Goal: Task Accomplishment & Management: Complete application form

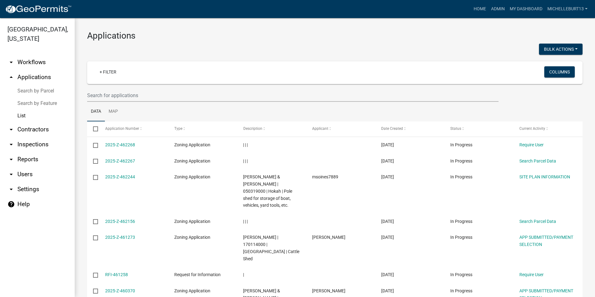
select select "3: 100"
click at [108, 92] on input "text" at bounding box center [293, 95] width 412 height 13
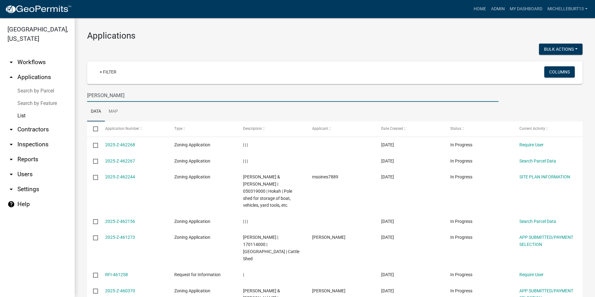
type input "[PERSON_NAME]"
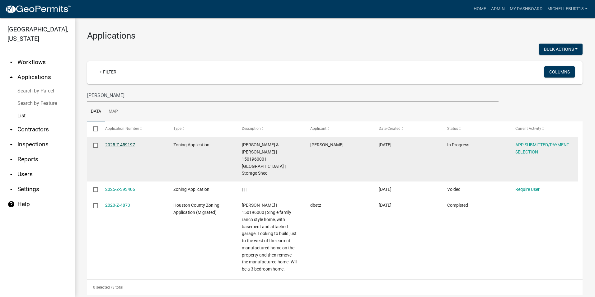
click at [121, 144] on link "2025-Z-459197" at bounding box center [120, 144] width 30 height 5
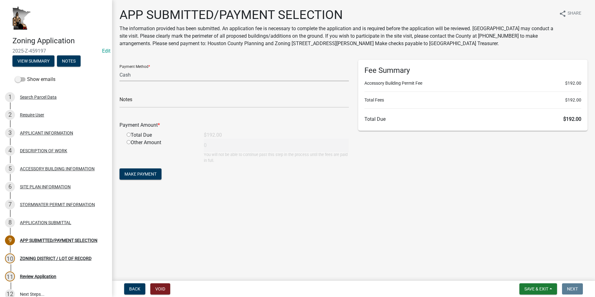
click at [125, 76] on select "Credit Card POS Check Cash" at bounding box center [234, 74] width 229 height 13
select select "1: 0"
click at [120, 68] on select "Credit Card POS Check Cash" at bounding box center [234, 74] width 229 height 13
click at [143, 101] on input "text" at bounding box center [234, 101] width 229 height 13
type input "2599"
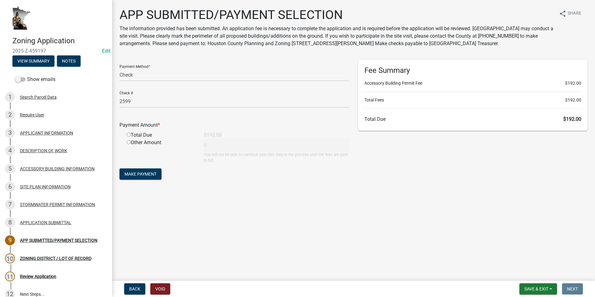
click at [128, 131] on div "Total Due" at bounding box center [160, 134] width 77 height 7
click at [129, 135] on input "radio" at bounding box center [129, 135] width 4 height 4
radio input "true"
type input "192"
click at [139, 175] on span "Make Payment" at bounding box center [141, 174] width 32 height 5
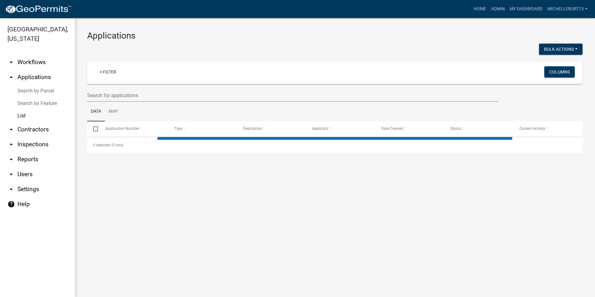
select select "3: 100"
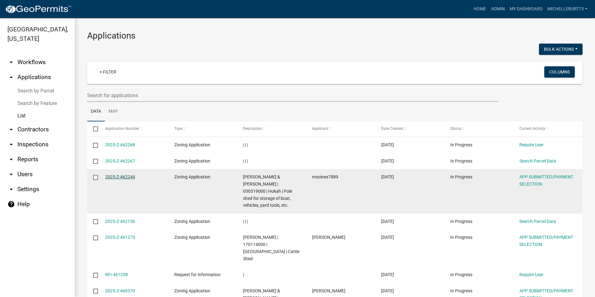
click at [127, 178] on link "2025-Z-462244" at bounding box center [120, 176] width 30 height 5
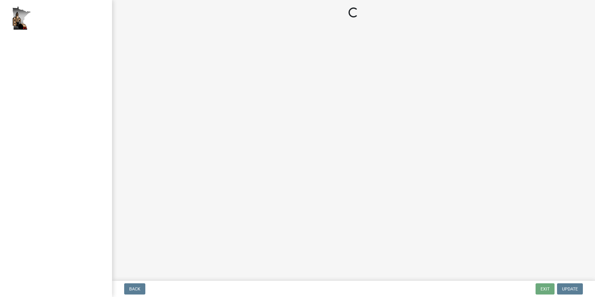
select select "2: 1"
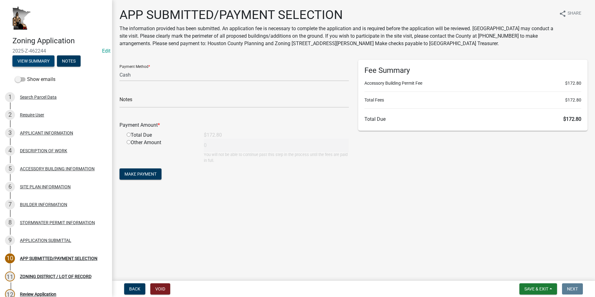
click at [30, 58] on button "View Summary" at bounding box center [33, 60] width 42 height 11
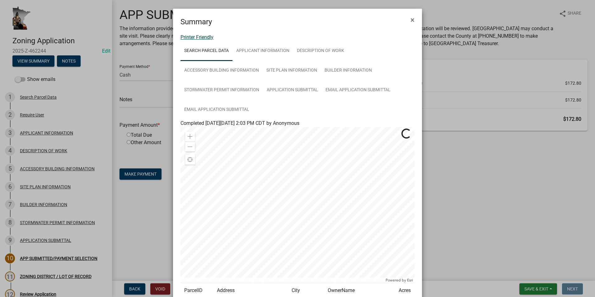
click at [194, 38] on link "Printer Friendly" at bounding box center [197, 37] width 33 height 6
click at [411, 19] on span "×" at bounding box center [413, 20] width 4 height 9
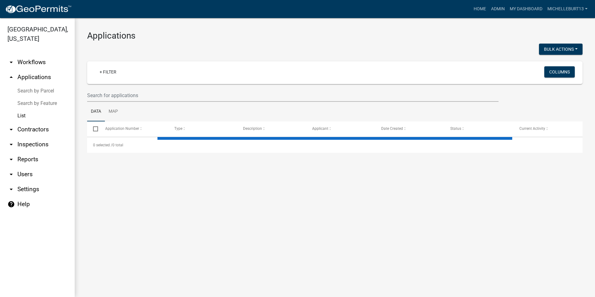
select select "3: 100"
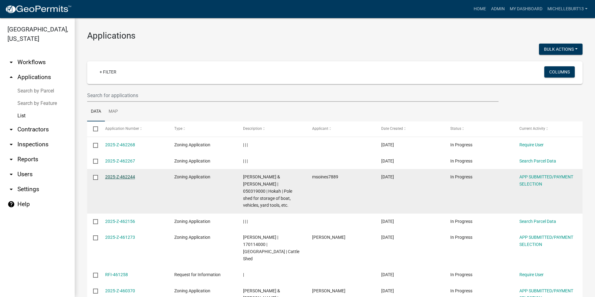
click at [129, 176] on link "2025-Z-462244" at bounding box center [120, 176] width 30 height 5
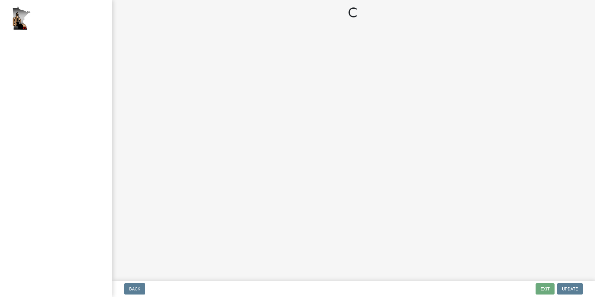
select select "2: 1"
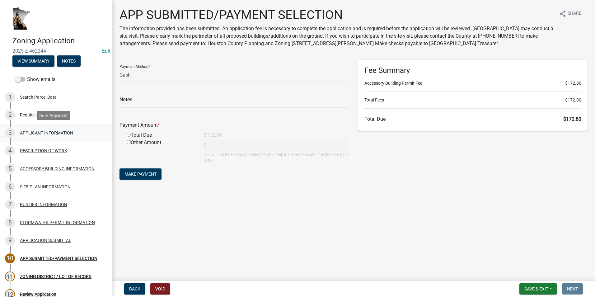
click at [46, 135] on div "3 APPLICANT INFORMATION" at bounding box center [53, 133] width 97 height 10
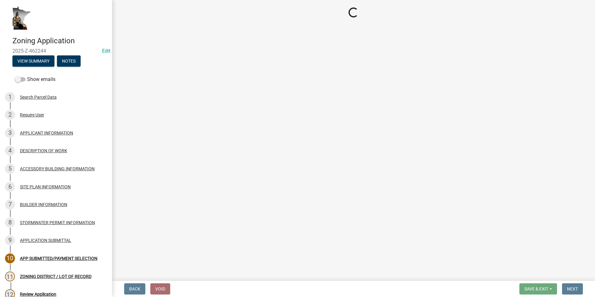
select select "5d5ec67e-83f1-4720-bb1f-c45cadde6202"
select select "fe61b760-edb6-489e-bd8d-a795f346a382"
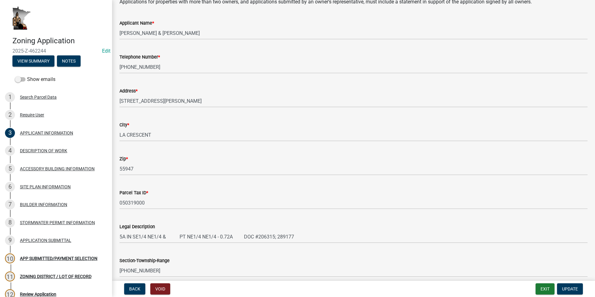
scroll to position [93, 0]
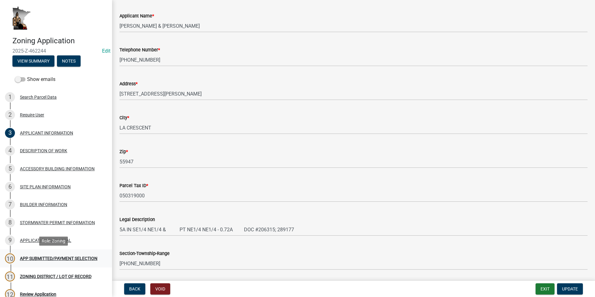
click at [52, 260] on div "APP SUBMITTED/PAYMENT SELECTION" at bounding box center [59, 258] width 78 height 4
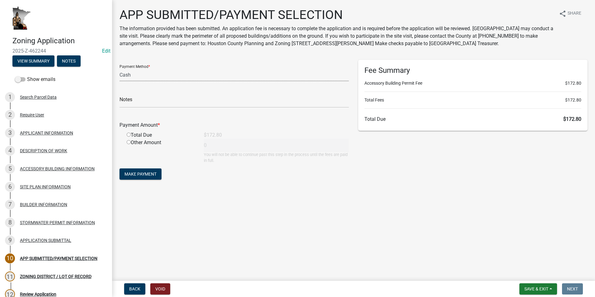
click at [133, 75] on select "Credit Card POS Check Cash" at bounding box center [234, 74] width 229 height 13
select select "1: 0"
click at [120, 68] on select "Credit Card POS Check Cash" at bounding box center [234, 74] width 229 height 13
click at [142, 102] on input "text" at bounding box center [234, 101] width 229 height 13
type input "5277"
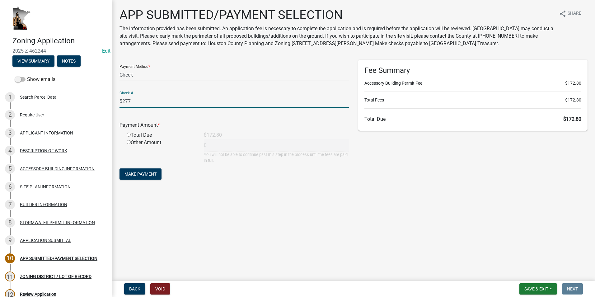
click at [129, 135] on input "radio" at bounding box center [129, 135] width 4 height 4
radio input "true"
type input "172.8"
click at [142, 172] on span "Make Payment" at bounding box center [141, 174] width 32 height 5
